Goal: Information Seeking & Learning: Learn about a topic

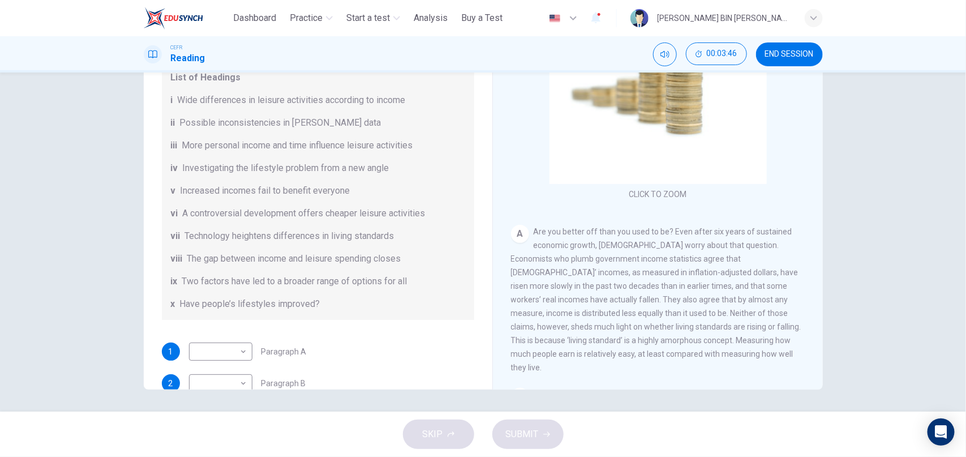
scroll to position [57, 0]
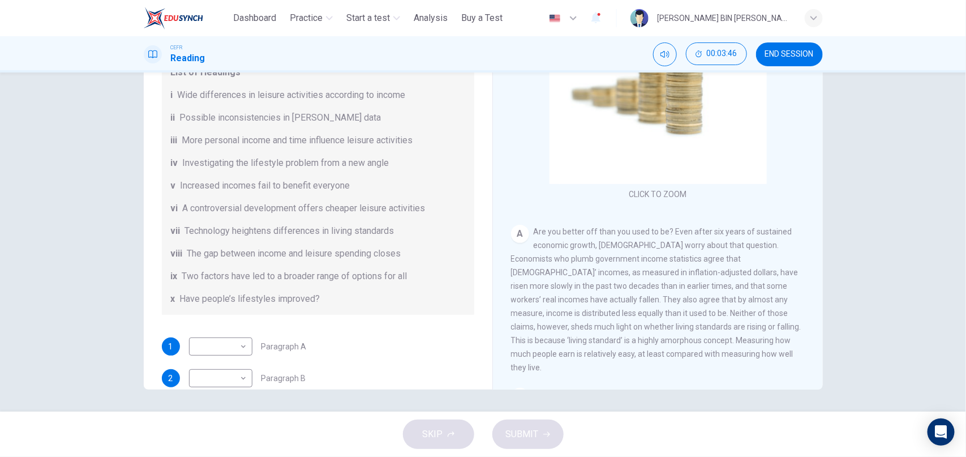
click at [246, 340] on body "This site uses cookies, as explained in our Privacy Policy . If you agree to th…" at bounding box center [483, 228] width 966 height 457
click at [212, 433] on li "x" at bounding box center [220, 438] width 63 height 18
type input "*"
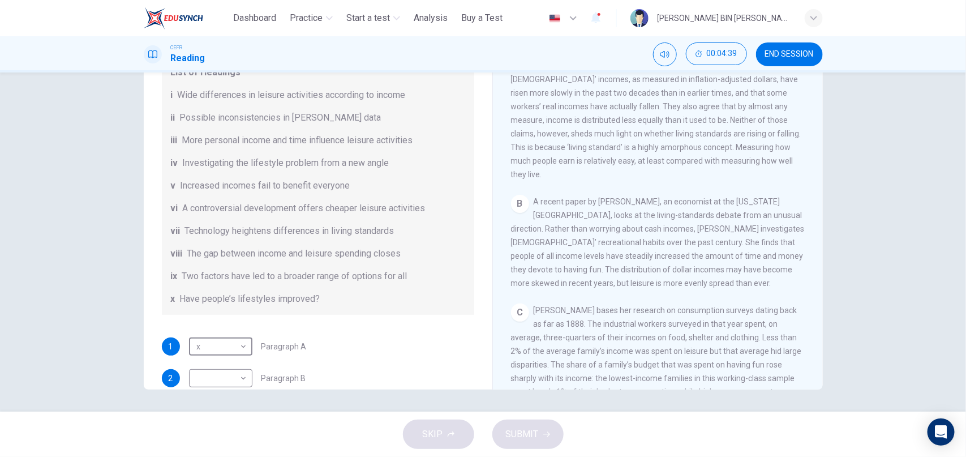
scroll to position [58, 0]
click at [246, 378] on body "This site uses cookies, as explained in our Privacy Policy . If you agree to th…" at bounding box center [483, 228] width 966 height 457
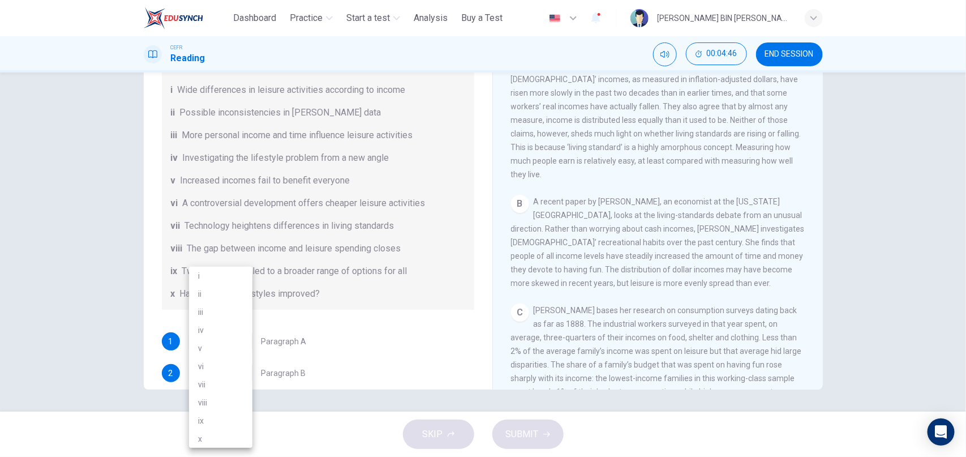
click at [208, 329] on li "iv" at bounding box center [220, 330] width 63 height 18
type input "**"
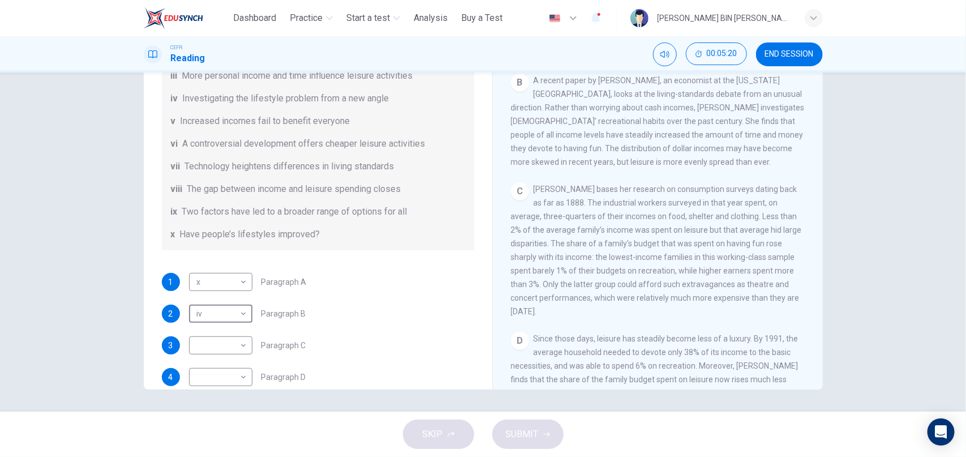
scroll to position [124, 0]
click at [235, 341] on body "This site uses cookies, as explained in our Privacy Policy . If you agree to th…" at bounding box center [483, 228] width 966 height 457
click at [215, 277] on li "i" at bounding box center [220, 275] width 63 height 18
type input "*"
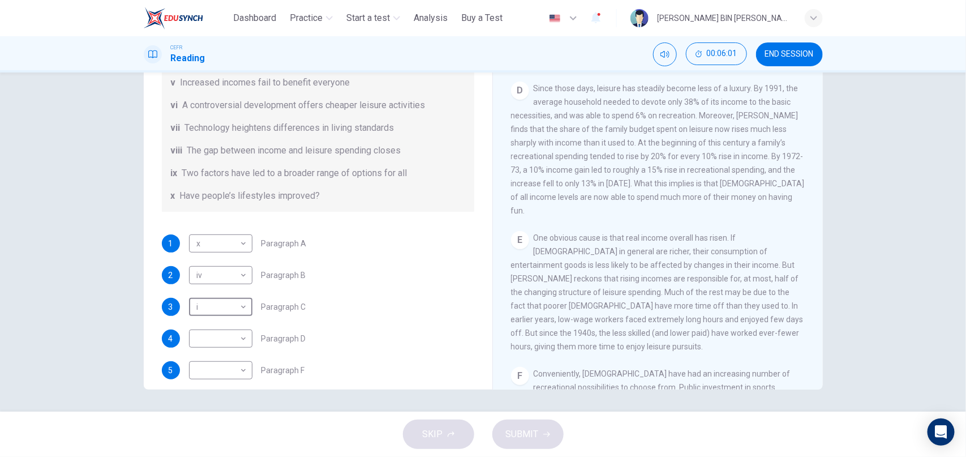
scroll to position [162, 0]
click at [237, 328] on body "This site uses cookies, as explained in our Privacy Policy . If you agree to th…" at bounding box center [483, 228] width 966 height 457
click at [211, 294] on li "ii" at bounding box center [220, 294] width 63 height 18
type input "**"
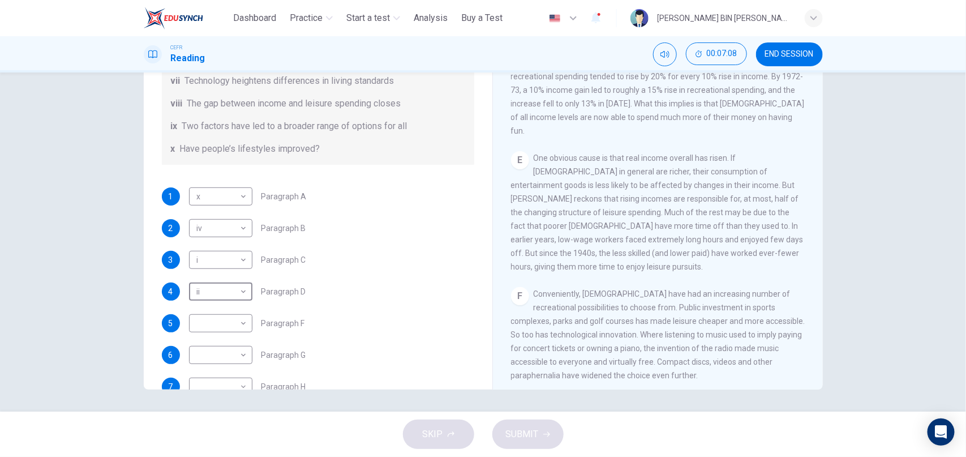
scroll to position [224, 0]
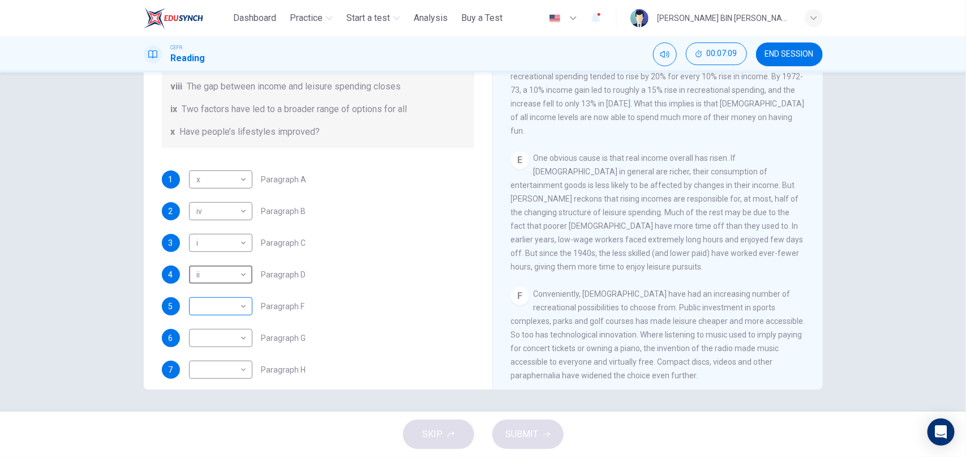
click at [225, 303] on body "This site uses cookies, as explained in our Privacy Policy . If you agree to th…" at bounding box center [483, 228] width 966 height 457
click at [217, 371] on li "vi" at bounding box center [220, 366] width 63 height 18
type input "**"
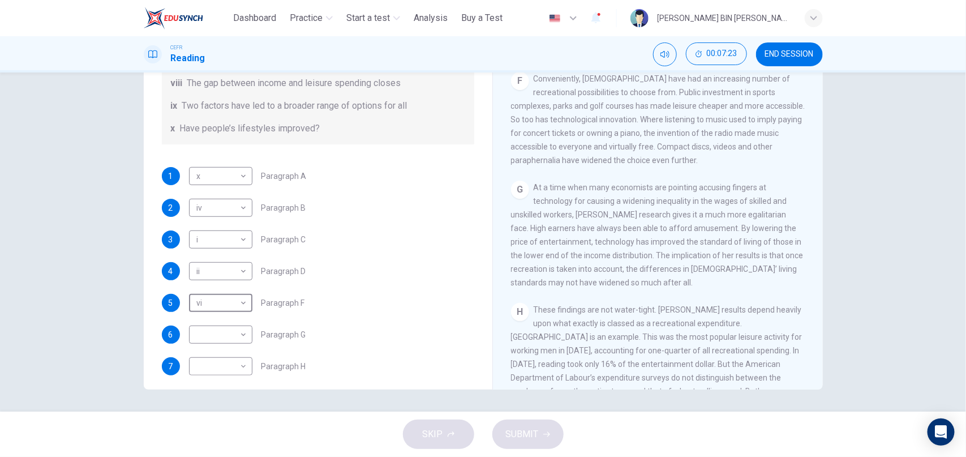
scroll to position [235, 0]
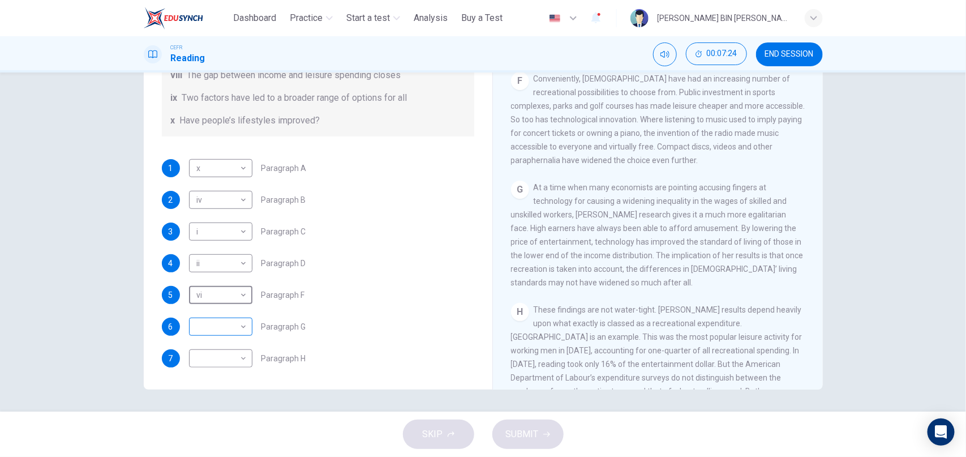
click at [226, 329] on body "This site uses cookies, as explained in our Privacy Policy . If you agree to th…" at bounding box center [483, 228] width 966 height 457
click at [218, 386] on li "vii" at bounding box center [220, 384] width 63 height 18
type input "***"
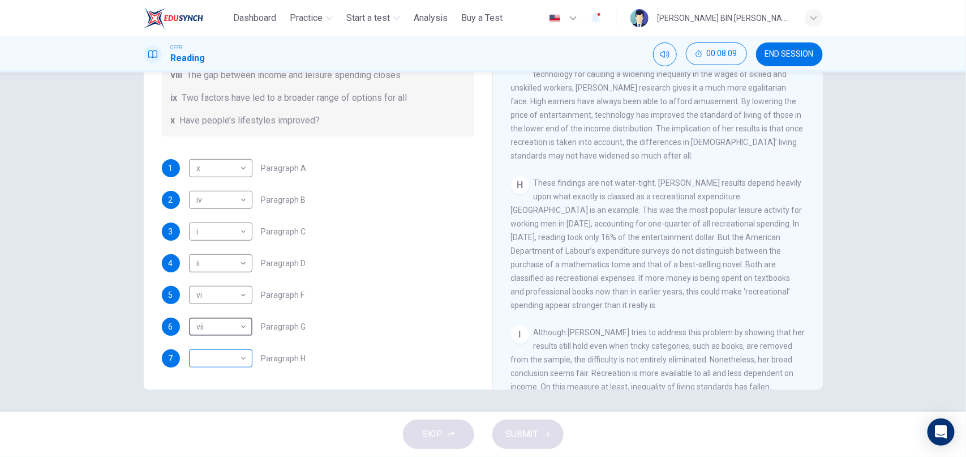
click at [239, 359] on body "This site uses cookies, as explained in our Privacy Policy . If you agree to th…" at bounding box center [483, 228] width 966 height 457
click at [224, 400] on li "viii" at bounding box center [220, 402] width 63 height 18
type input "****"
click at [543, 433] on icon "button" at bounding box center [546, 434] width 7 height 7
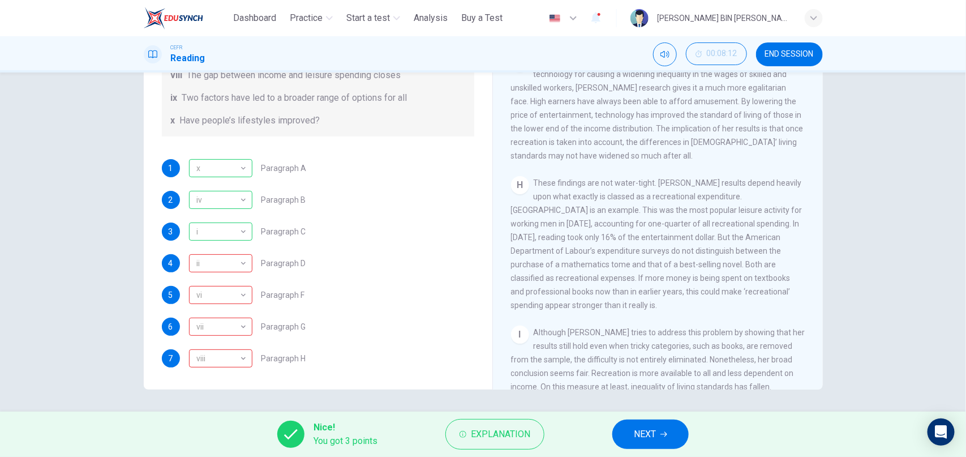
click at [655, 432] on span "NEXT" at bounding box center [645, 434] width 22 height 16
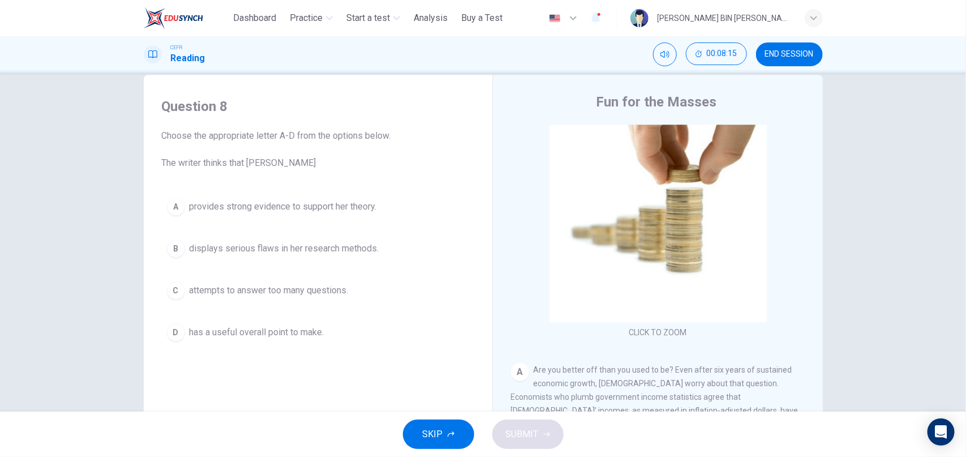
scroll to position [99, 0]
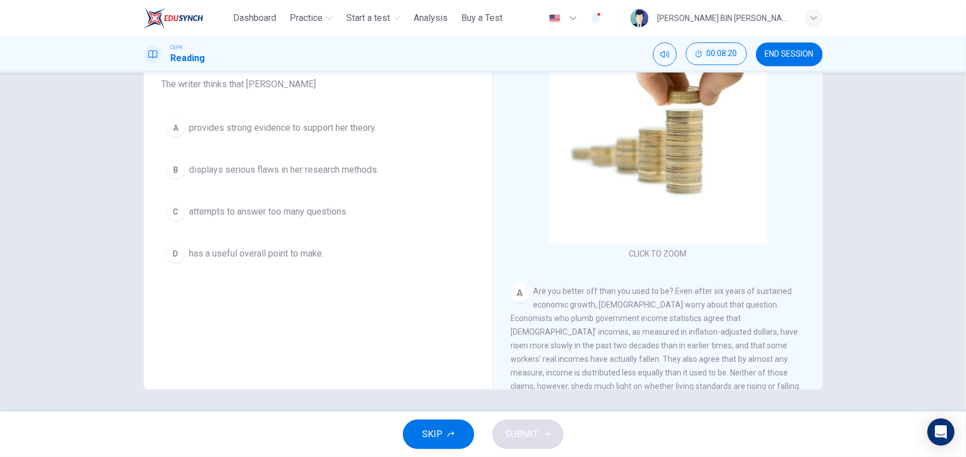
click at [180, 131] on div "A" at bounding box center [176, 128] width 18 height 18
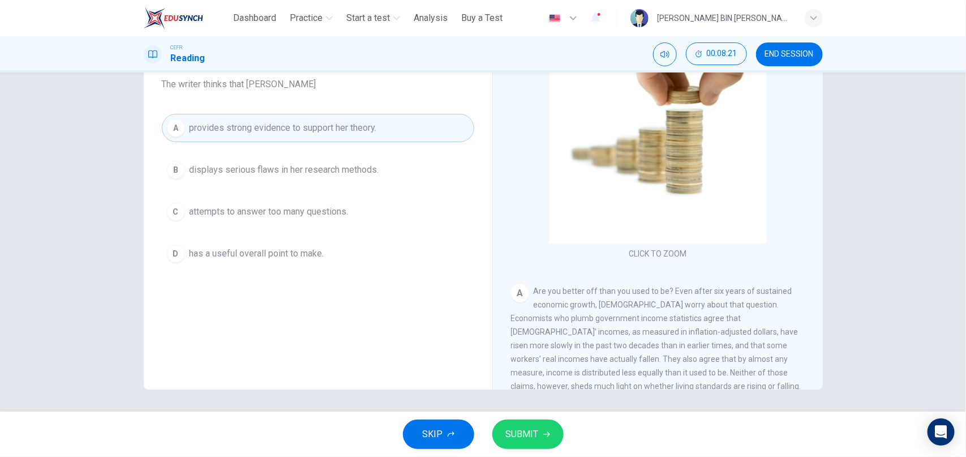
click at [539, 441] on button "SUBMIT" at bounding box center [527, 433] width 71 height 29
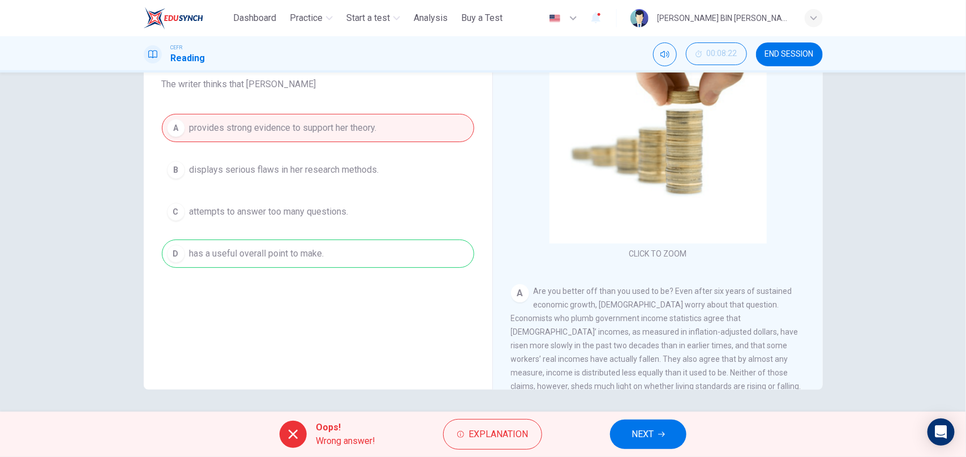
click at [659, 442] on button "NEXT" at bounding box center [648, 433] width 76 height 29
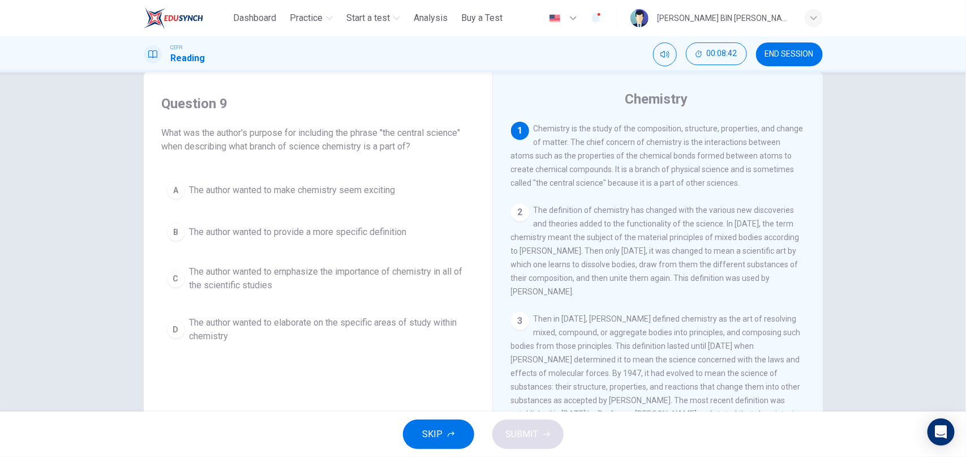
scroll to position [25, 0]
click at [182, 272] on div "C" at bounding box center [176, 276] width 18 height 18
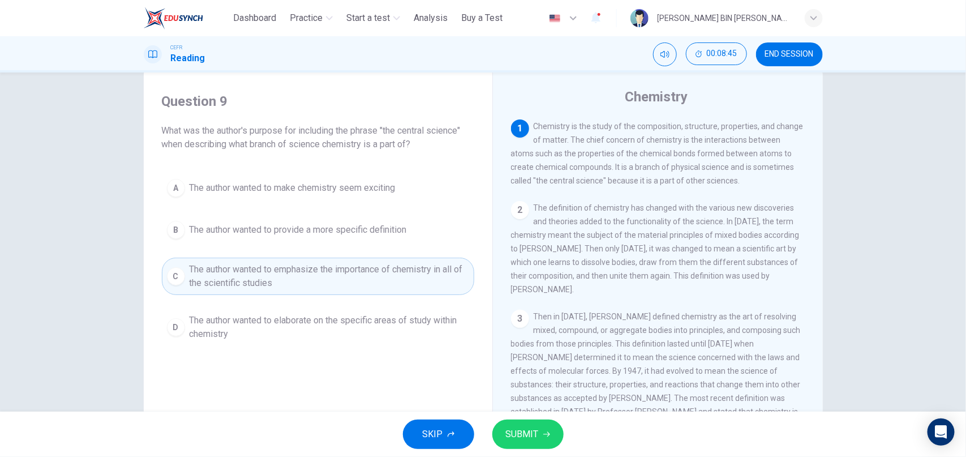
click at [541, 440] on button "SUBMIT" at bounding box center [527, 433] width 71 height 29
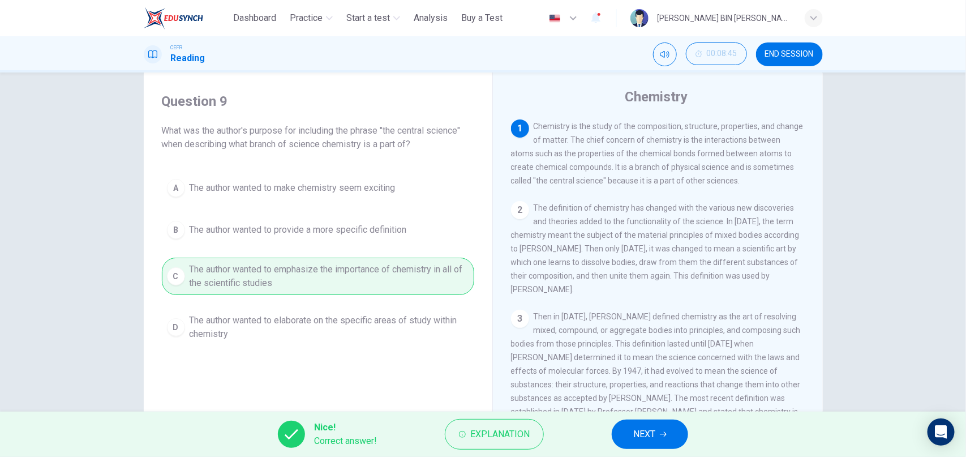
click at [659, 445] on button "NEXT" at bounding box center [650, 433] width 76 height 29
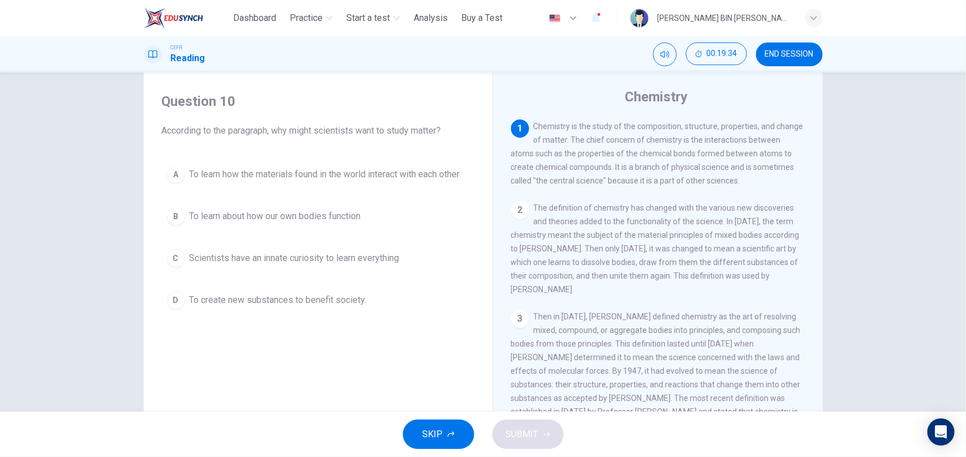
click at [178, 260] on div "C" at bounding box center [176, 258] width 18 height 18
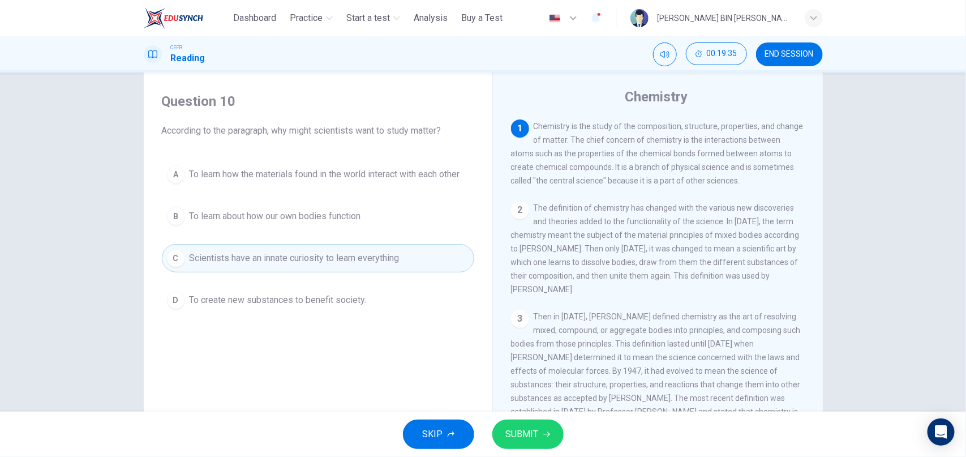
click at [538, 436] on span "SUBMIT" at bounding box center [522, 434] width 33 height 16
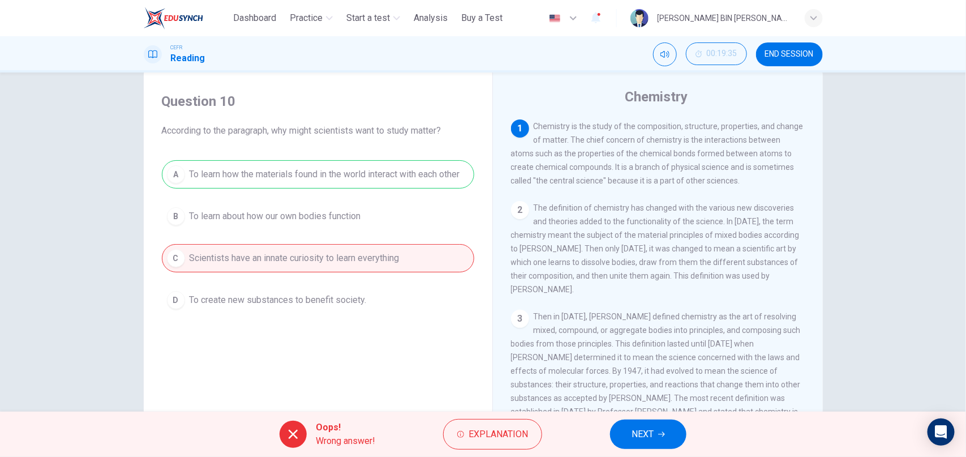
click at [797, 50] on span "END SESSION" at bounding box center [789, 54] width 49 height 9
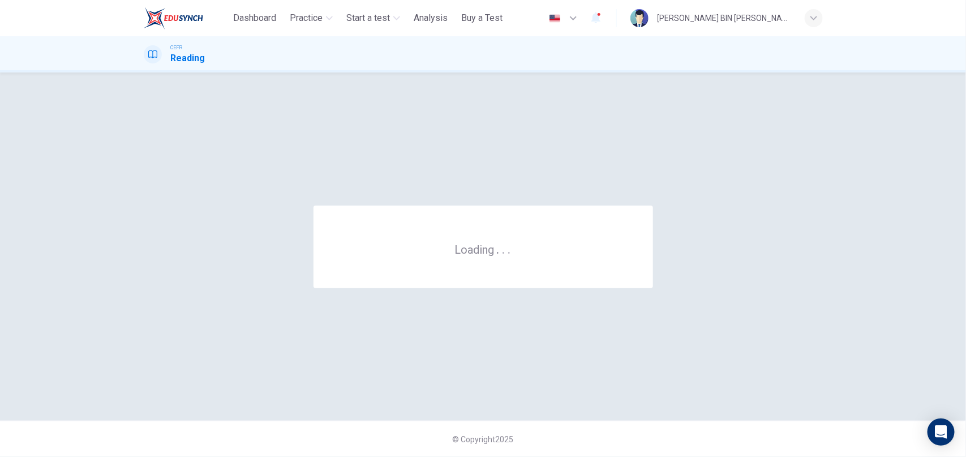
scroll to position [0, 0]
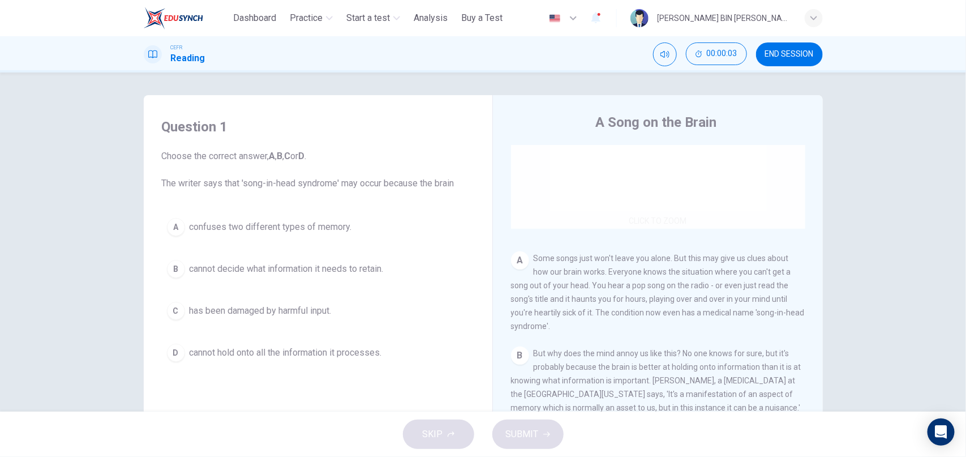
scroll to position [136, 0]
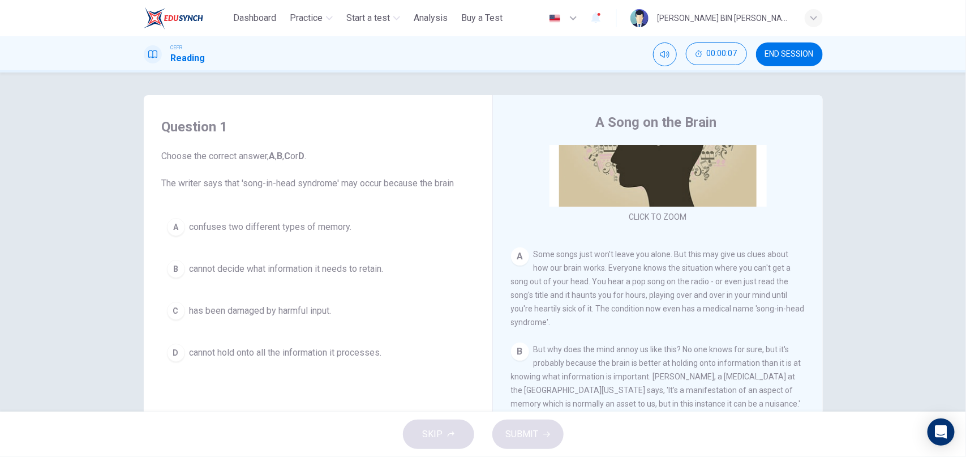
click at [165, 223] on button "A confuses two different types of memory." at bounding box center [318, 227] width 312 height 28
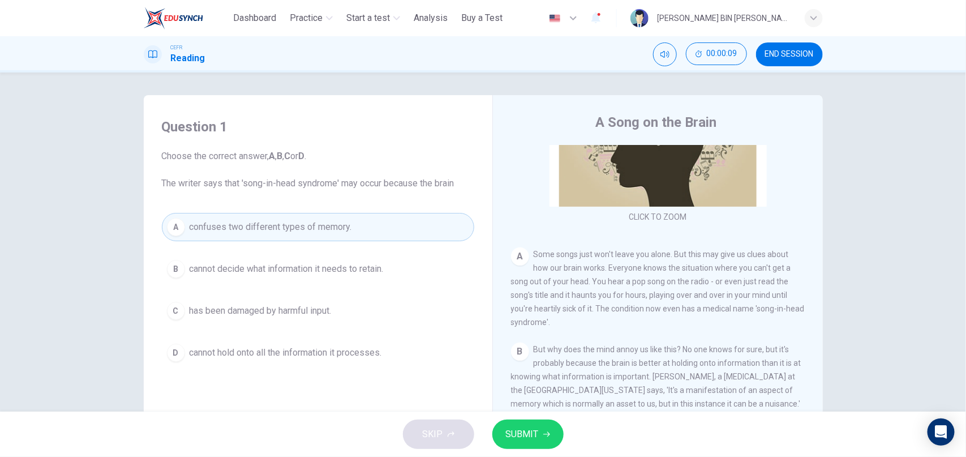
click at [543, 432] on icon "button" at bounding box center [546, 434] width 7 height 7
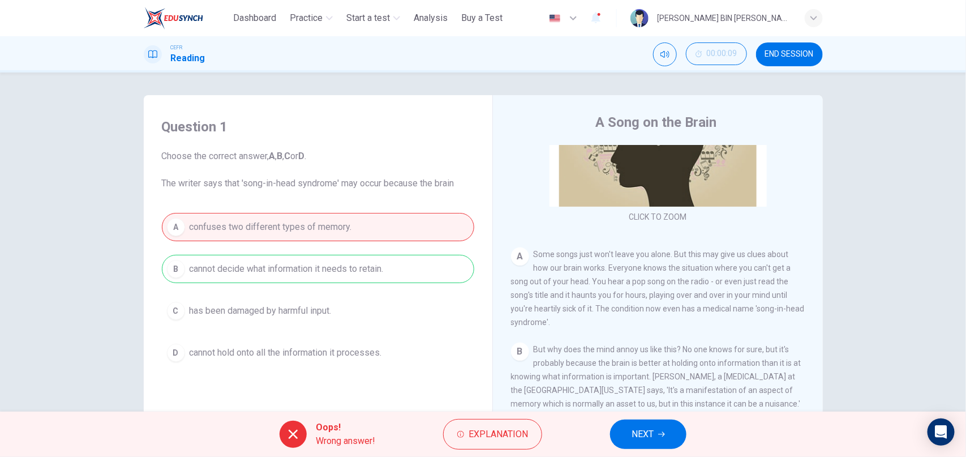
click at [647, 438] on span "NEXT" at bounding box center [642, 434] width 22 height 16
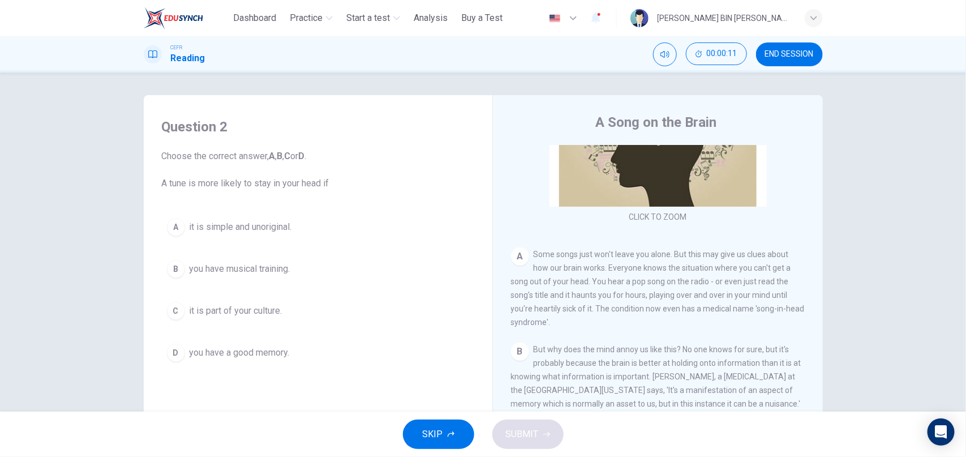
click at [173, 224] on div "A" at bounding box center [176, 227] width 18 height 18
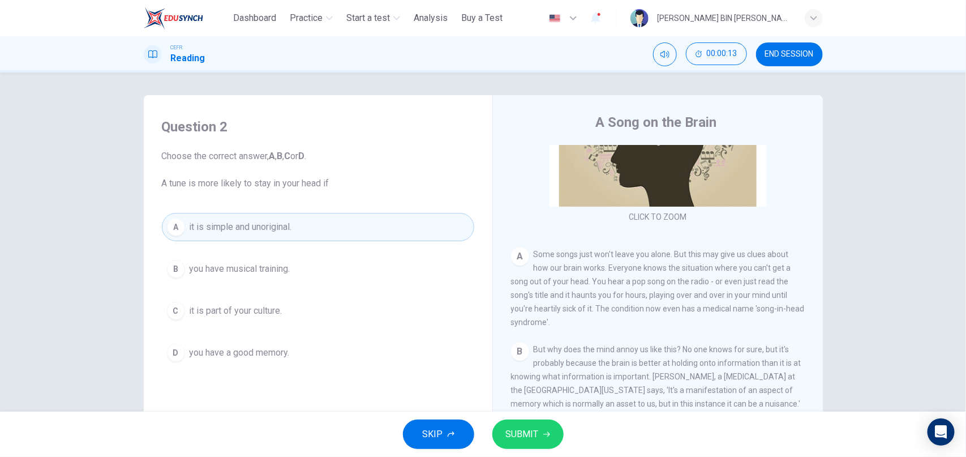
click at [525, 435] on span "SUBMIT" at bounding box center [522, 434] width 33 height 16
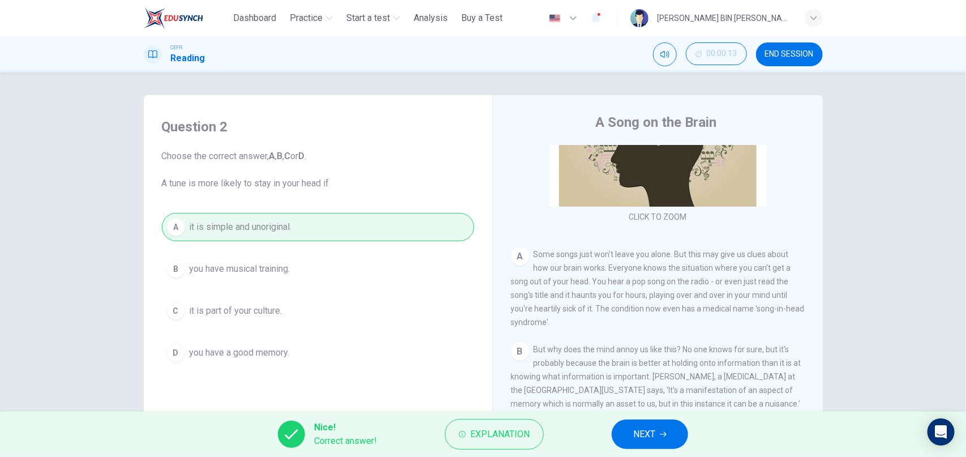
click at [648, 437] on span "NEXT" at bounding box center [644, 434] width 22 height 16
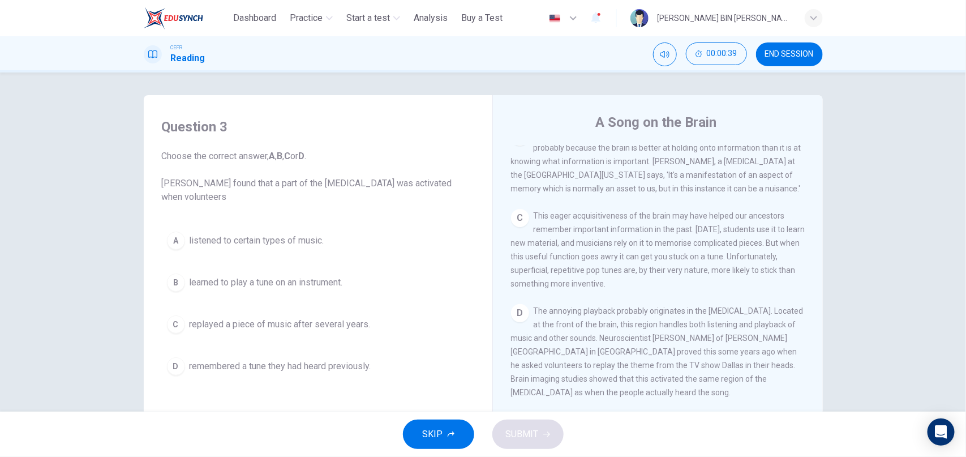
scroll to position [361, 0]
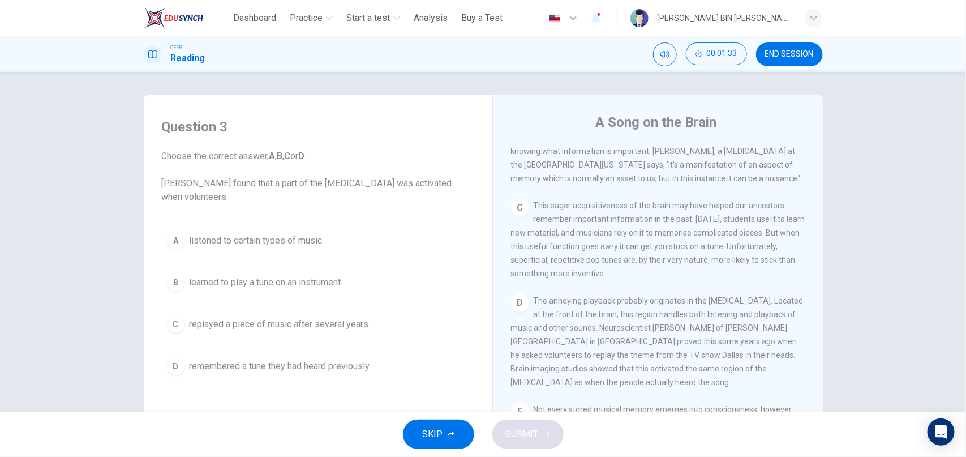
click at [181, 369] on div "D" at bounding box center [176, 366] width 18 height 18
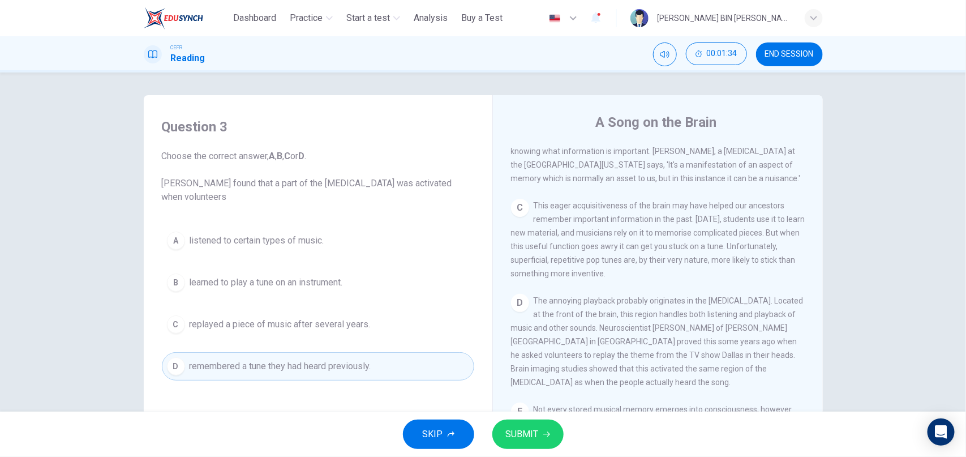
click at [535, 438] on span "SUBMIT" at bounding box center [522, 434] width 33 height 16
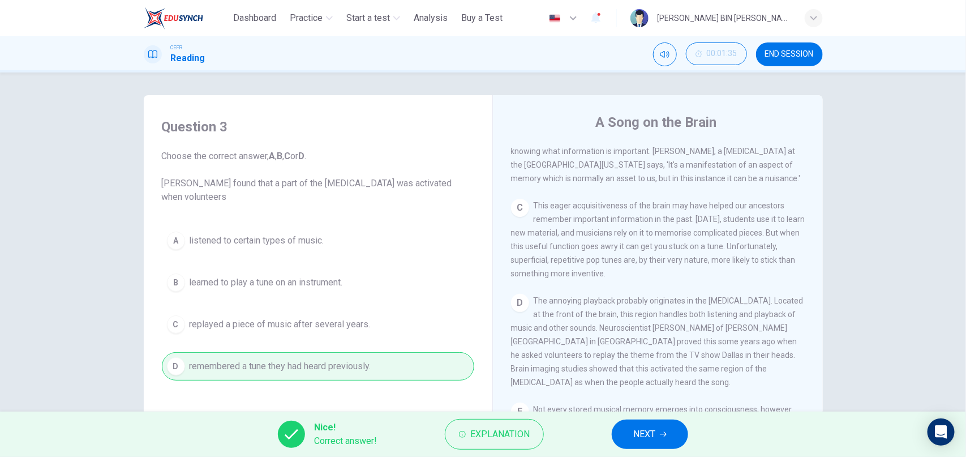
click at [652, 440] on span "NEXT" at bounding box center [644, 434] width 22 height 16
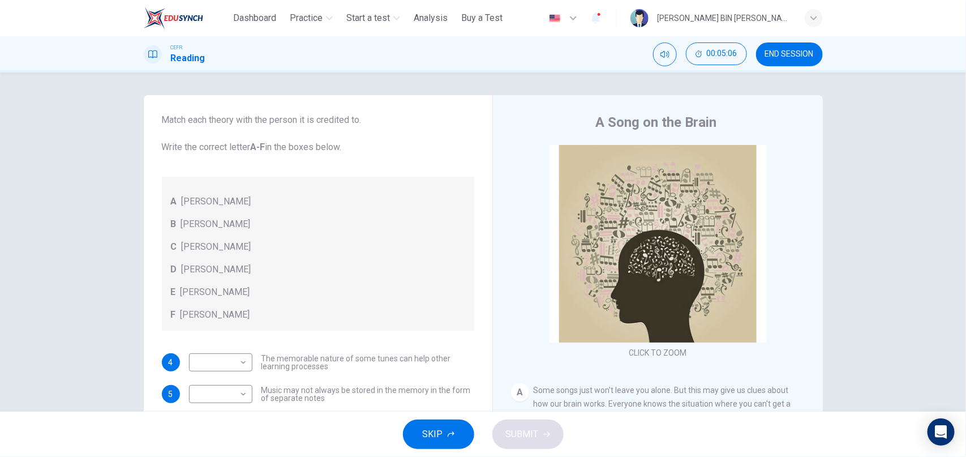
scroll to position [99, 0]
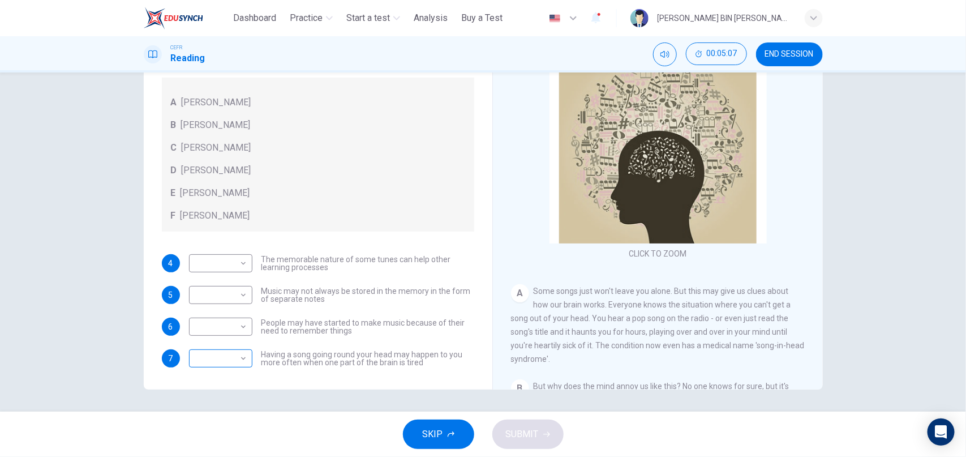
click at [219, 358] on body "This site uses cookies, as explained in our Privacy Policy . If you agree to th…" at bounding box center [483, 228] width 966 height 457
click at [215, 366] on li "B" at bounding box center [220, 366] width 63 height 18
type input "*"
click at [210, 327] on body "This site uses cookies, as explained in our Privacy Policy . If you agree to th…" at bounding box center [483, 228] width 966 height 457
click at [206, 435] on li "F" at bounding box center [220, 434] width 63 height 18
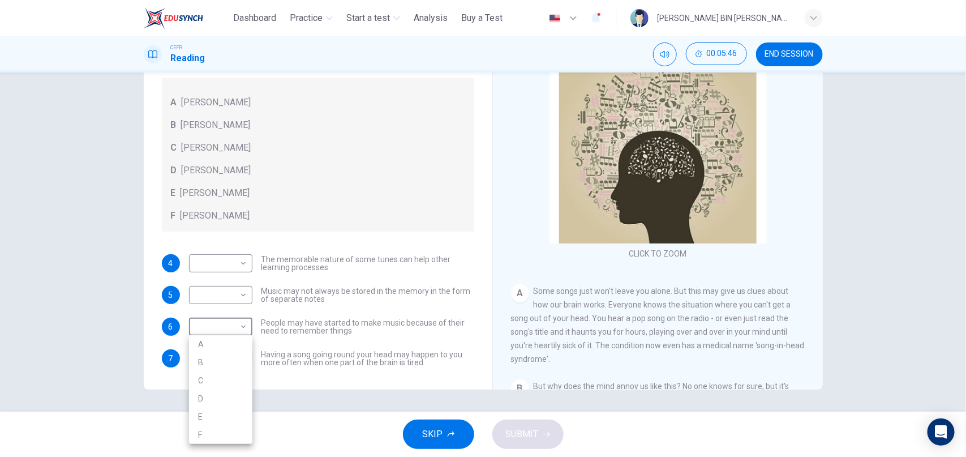
type input "*"
click at [230, 257] on body "This site uses cookies, as explained in our Privacy Policy . If you agree to th…" at bounding box center [483, 228] width 966 height 457
click at [207, 349] on li "E" at bounding box center [220, 353] width 63 height 18
type input "*"
click at [233, 298] on body "This site uses cookies, as explained in our Privacy Policy . If you agree to th…" at bounding box center [483, 228] width 966 height 457
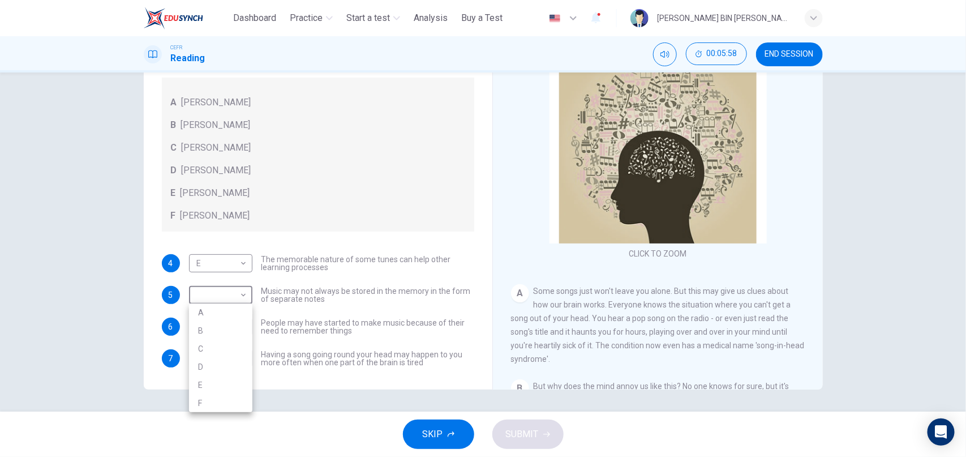
click at [215, 364] on li "D" at bounding box center [220, 367] width 63 height 18
type input "*"
click at [508, 434] on span "SUBMIT" at bounding box center [522, 434] width 33 height 16
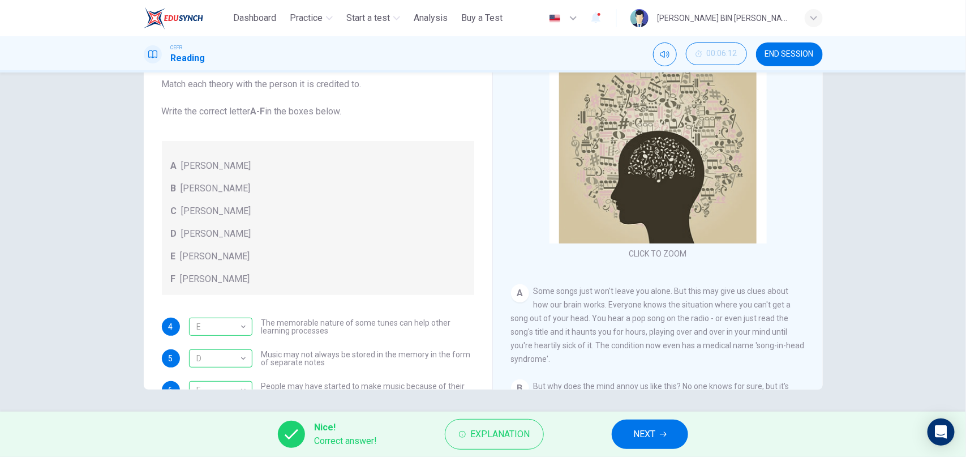
scroll to position [63, 0]
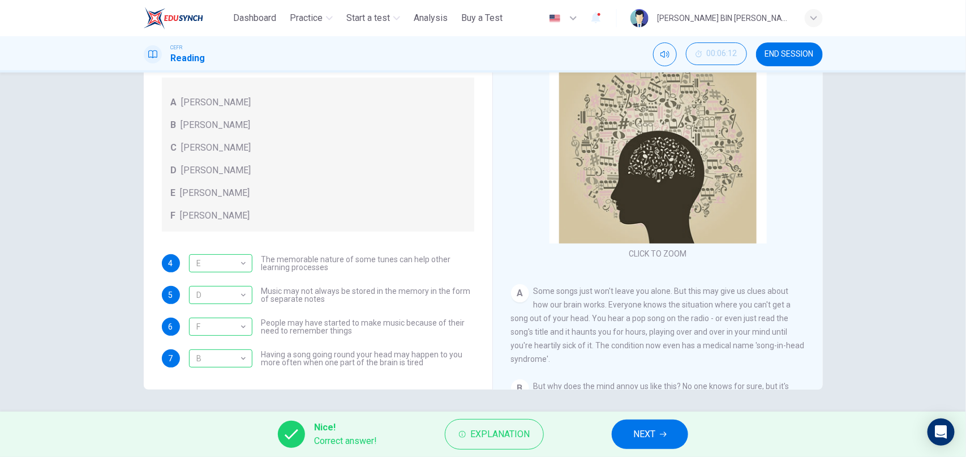
click at [646, 433] on span "NEXT" at bounding box center [644, 434] width 22 height 16
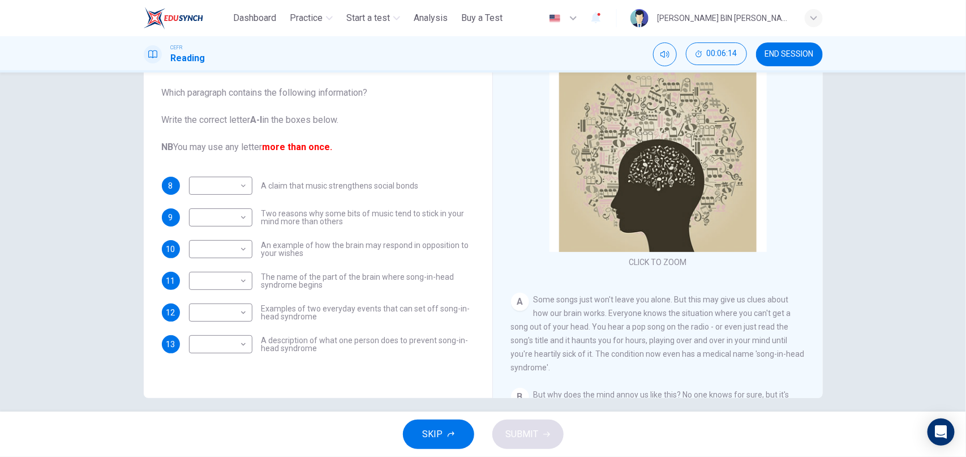
scroll to position [91, 0]
click at [234, 184] on body "This site uses cookies, as explained in our Privacy Policy . If you agree to th…" at bounding box center [483, 228] width 966 height 457
click at [210, 343] on li "I" at bounding box center [220, 348] width 63 height 18
type input "*"
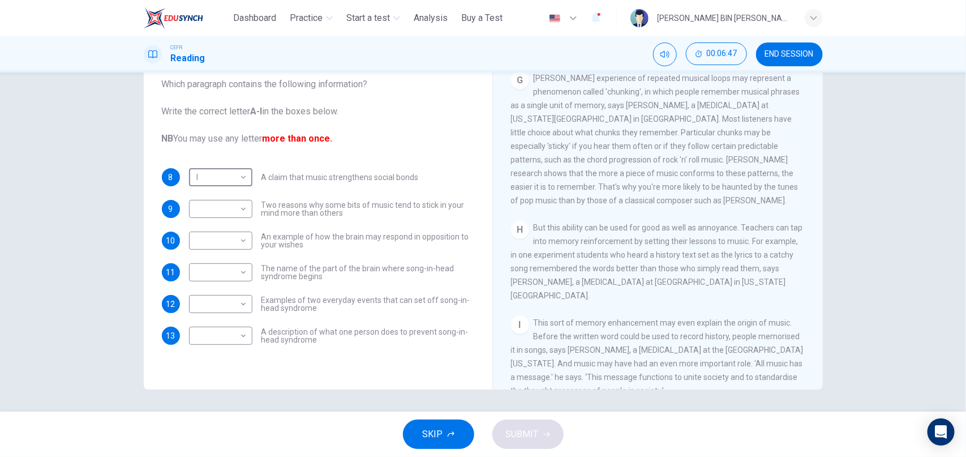
scroll to position [888, 0]
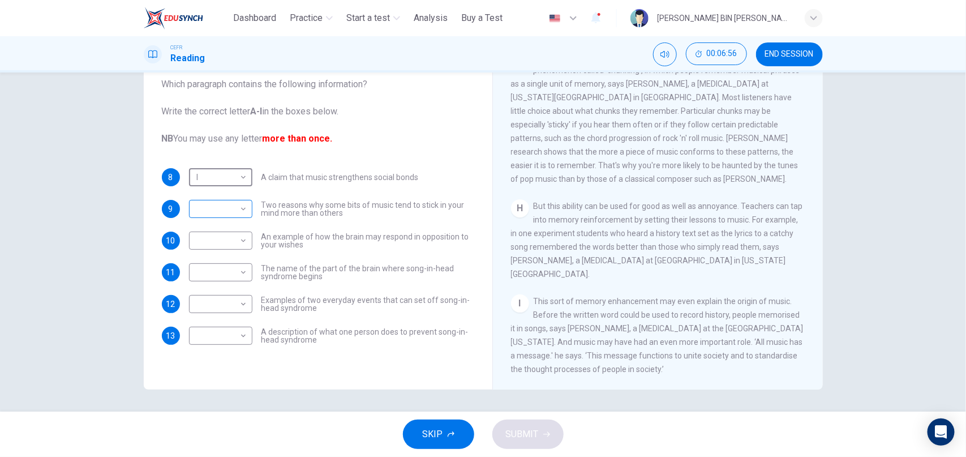
click at [217, 203] on body "This site uses cookies, as explained in our Privacy Policy . If you agree to th…" at bounding box center [483, 228] width 966 height 457
click at [207, 336] on li "G" at bounding box center [220, 335] width 63 height 18
type input "*"
click at [212, 242] on body "This site uses cookies, as explained in our Privacy Policy . If you agree to th…" at bounding box center [483, 228] width 966 height 457
click at [205, 329] on li "E" at bounding box center [220, 331] width 63 height 18
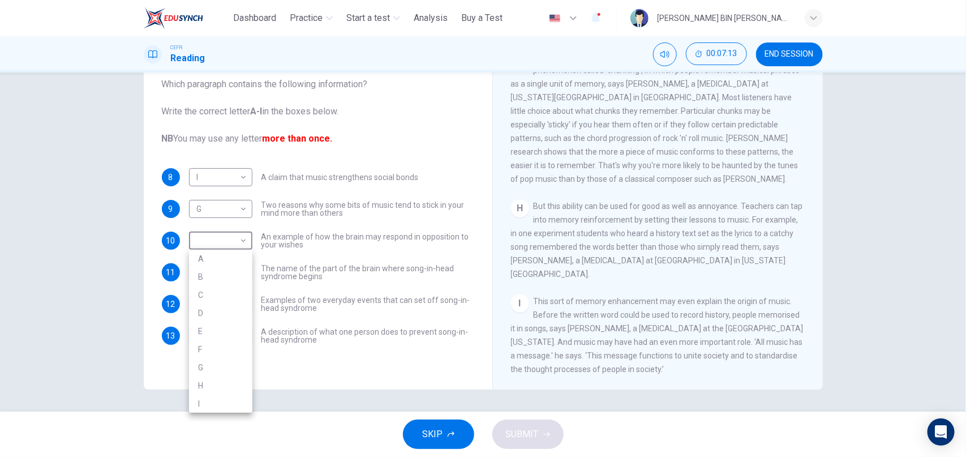
type input "*"
click at [212, 276] on body "This site uses cookies, as explained in our Privacy Policy . If you agree to th…" at bounding box center [483, 228] width 966 height 457
click at [214, 340] on li "D" at bounding box center [220, 345] width 63 height 18
type input "*"
click at [218, 302] on body "This site uses cookies, as explained in our Privacy Policy . If you agree to th…" at bounding box center [483, 228] width 966 height 457
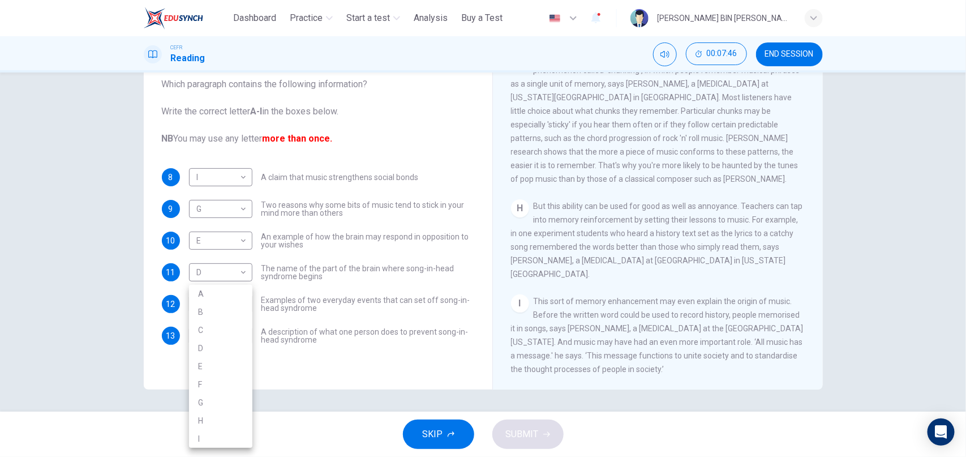
click at [208, 285] on li "A" at bounding box center [220, 294] width 63 height 18
type input "*"
click at [214, 337] on body "This site uses cookies, as explained in our Privacy Policy . If you agree to th…" at bounding box center [483, 228] width 966 height 457
click at [209, 383] on li "F" at bounding box center [220, 384] width 63 height 18
type input "*"
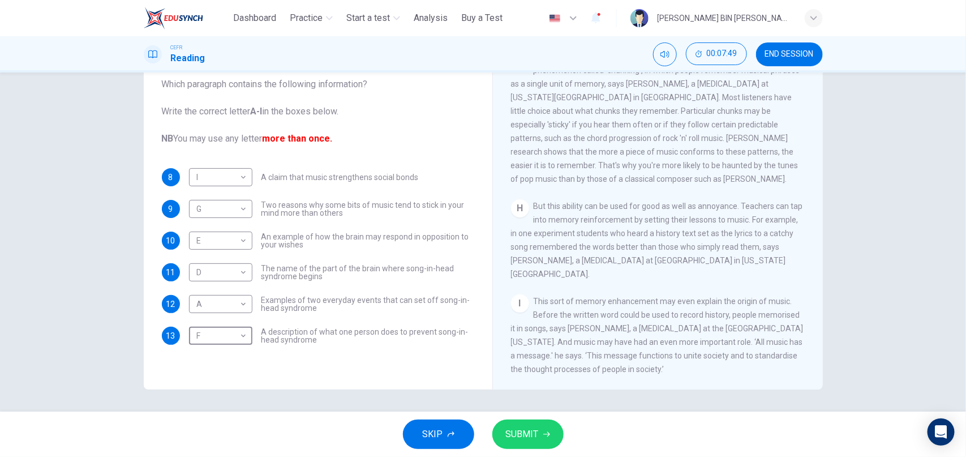
click at [540, 442] on button "SUBMIT" at bounding box center [527, 433] width 71 height 29
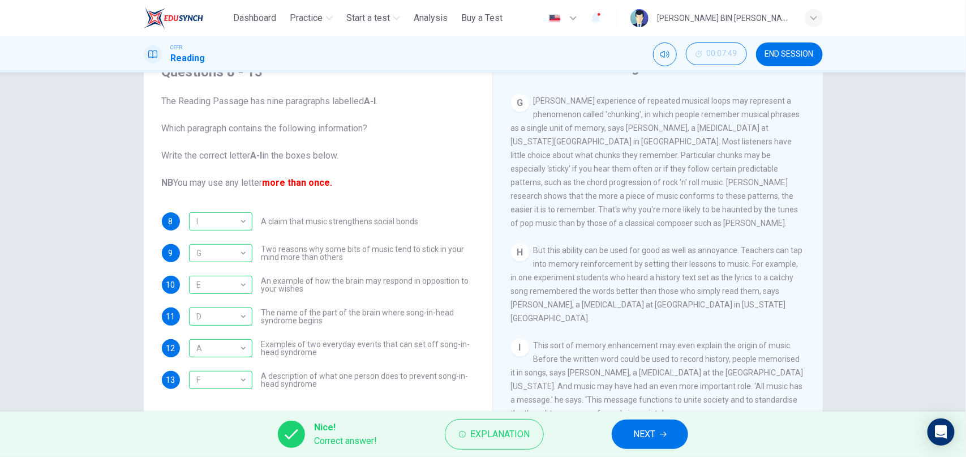
scroll to position [45, 0]
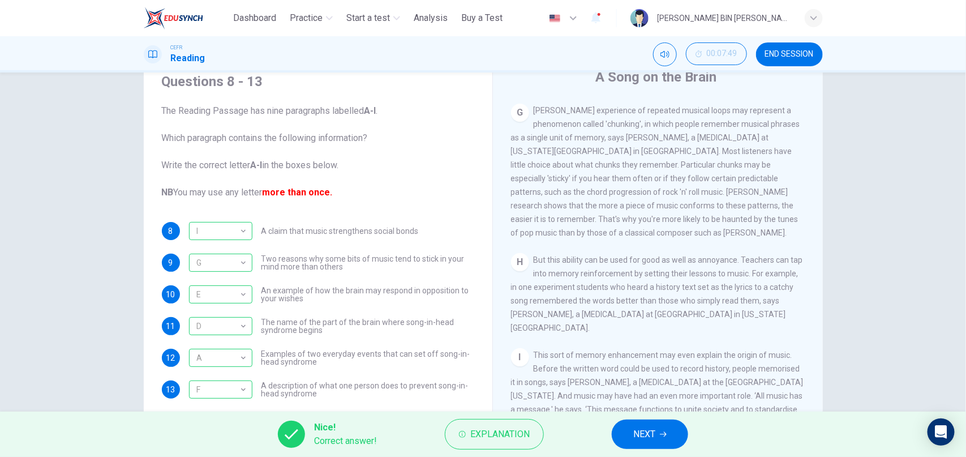
click at [781, 50] on span "END SESSION" at bounding box center [789, 54] width 49 height 9
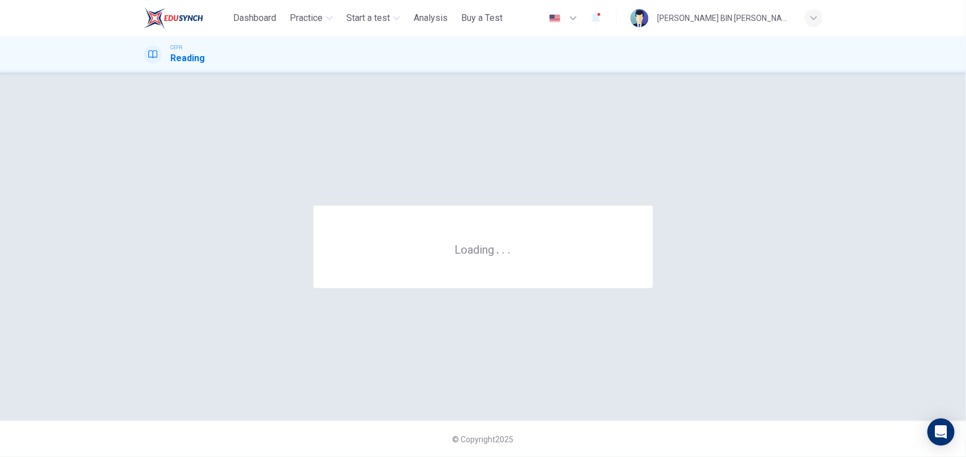
scroll to position [0, 0]
